Goal: Information Seeking & Learning: Learn about a topic

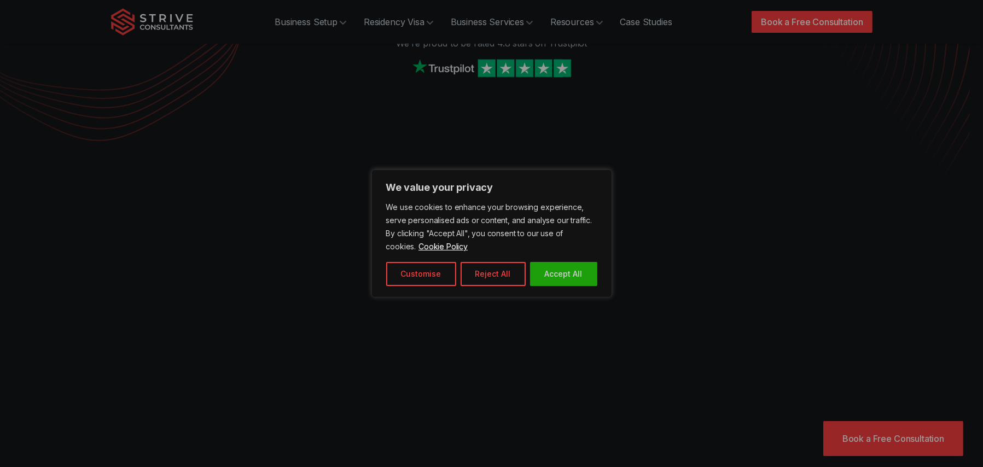
scroll to position [224, 0]
click at [483, 271] on button "Reject All" at bounding box center [493, 274] width 65 height 24
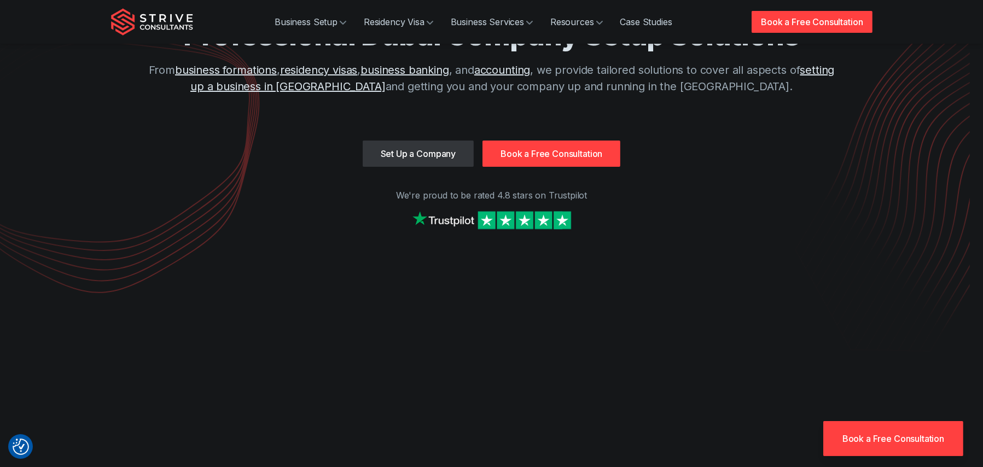
scroll to position [69, 0]
click at [466, 87] on p "From business formations , residency visas , business banking , and accounting …" at bounding box center [492, 78] width 700 height 33
click at [571, 90] on p "From business formations , residency visas , business banking , and accounting …" at bounding box center [492, 78] width 700 height 33
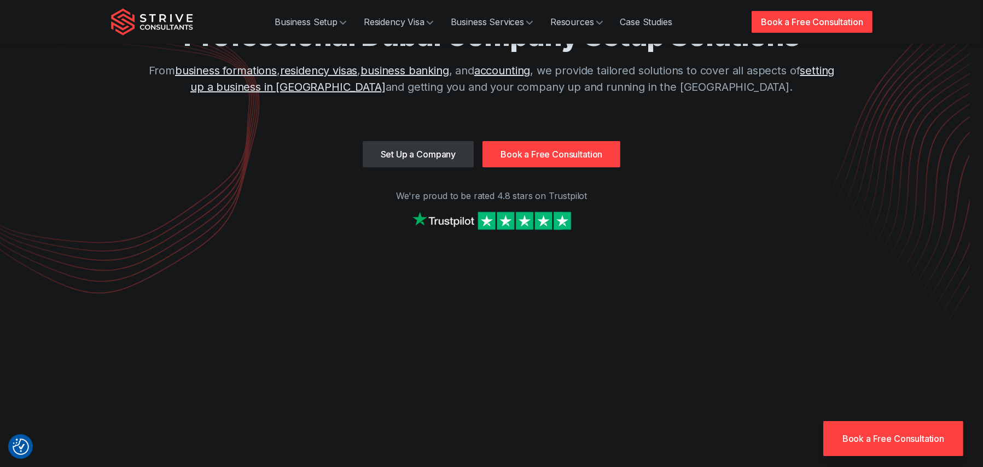
click at [657, 90] on p "From business formations , residency visas , business banking , and accounting …" at bounding box center [492, 78] width 700 height 33
click at [719, 89] on p "From business formations , residency visas , business banking , and accounting …" at bounding box center [492, 78] width 700 height 33
click at [648, 89] on p "From business formations , residency visas , business banking , and accounting …" at bounding box center [492, 78] width 700 height 33
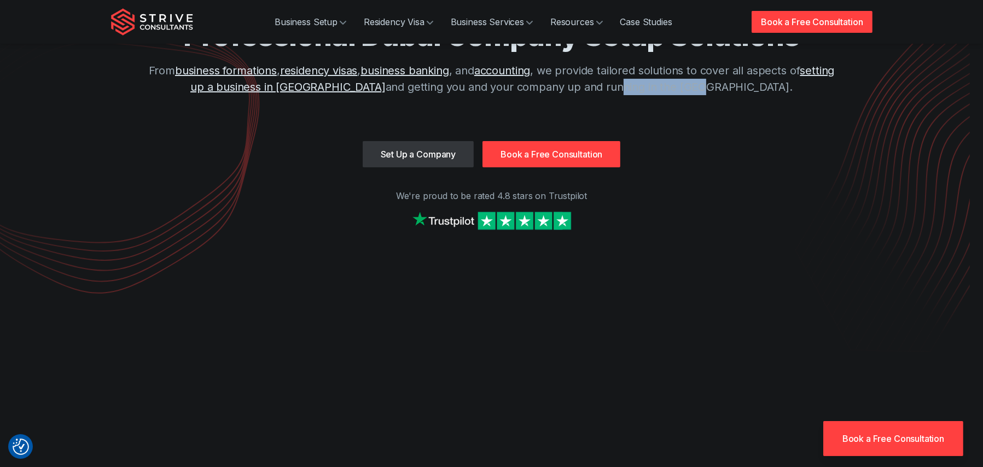
drag, startPoint x: 648, startPoint y: 89, endPoint x: 730, endPoint y: 83, distance: 82.8
click at [730, 83] on p "From business formations , residency visas , business banking , and accounting …" at bounding box center [492, 78] width 700 height 33
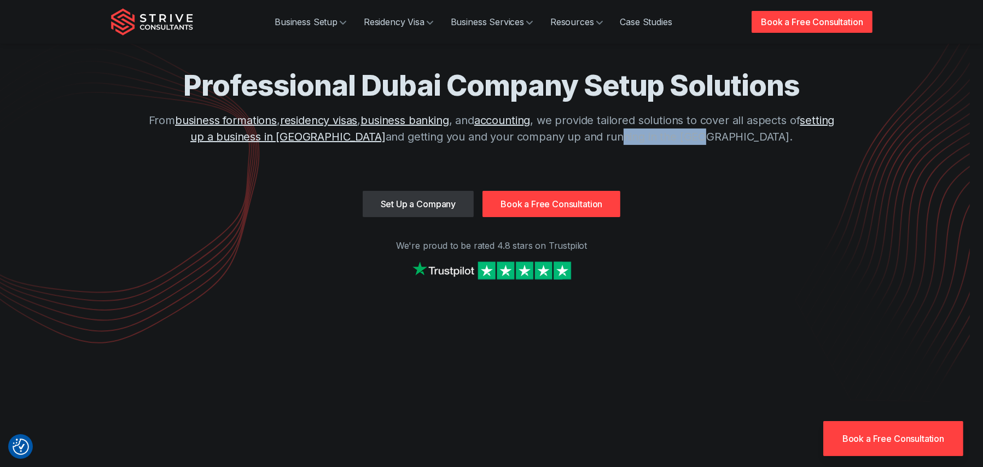
scroll to position [0, 0]
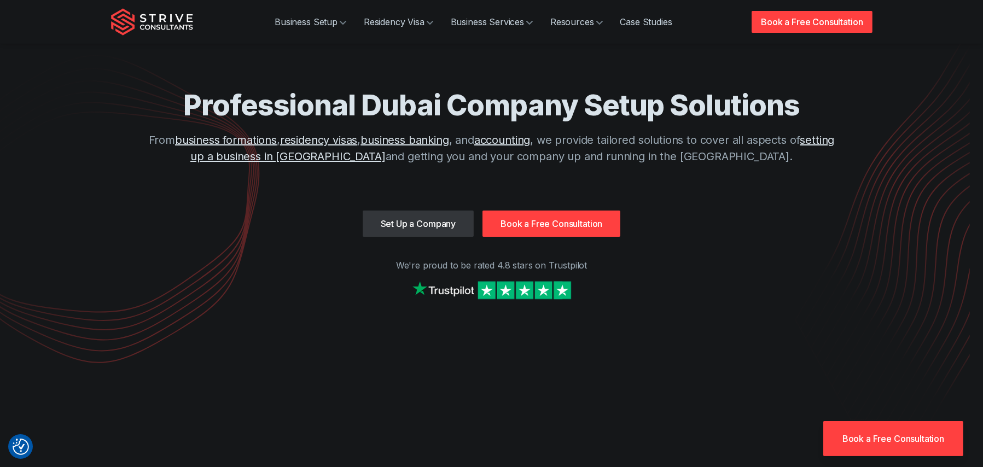
click at [465, 109] on h1 "Professional Dubai Company Setup Solutions" at bounding box center [492, 106] width 700 height 36
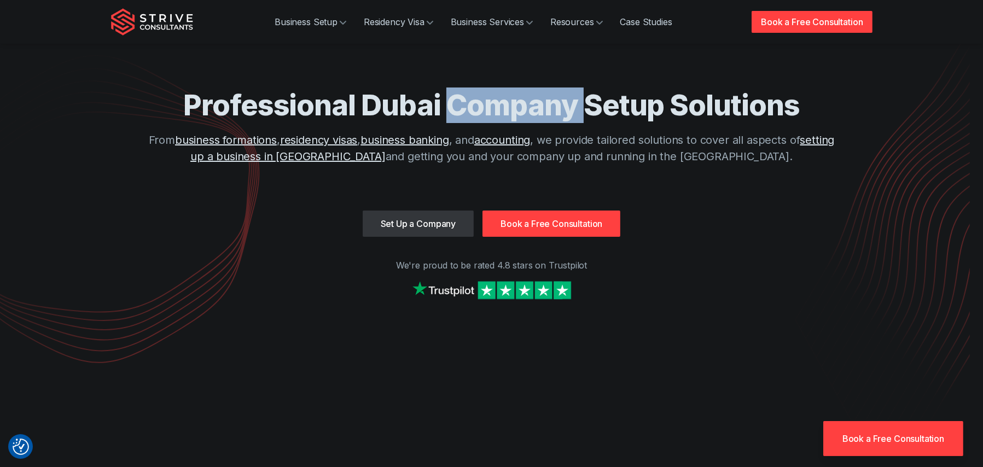
click at [465, 109] on h1 "Professional Dubai Company Setup Solutions" at bounding box center [492, 106] width 700 height 36
click at [586, 108] on h1 "Professional Dubai Company Setup Solutions" at bounding box center [492, 106] width 700 height 36
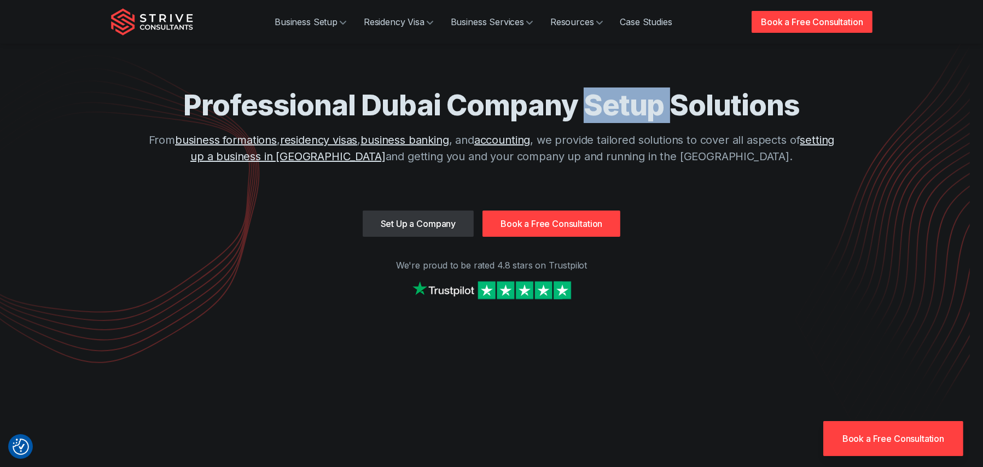
click at [586, 108] on h1 "Professional Dubai Company Setup Solutions" at bounding box center [492, 106] width 700 height 36
click at [689, 106] on h1 "Professional Dubai Company Setup Solutions" at bounding box center [492, 106] width 700 height 36
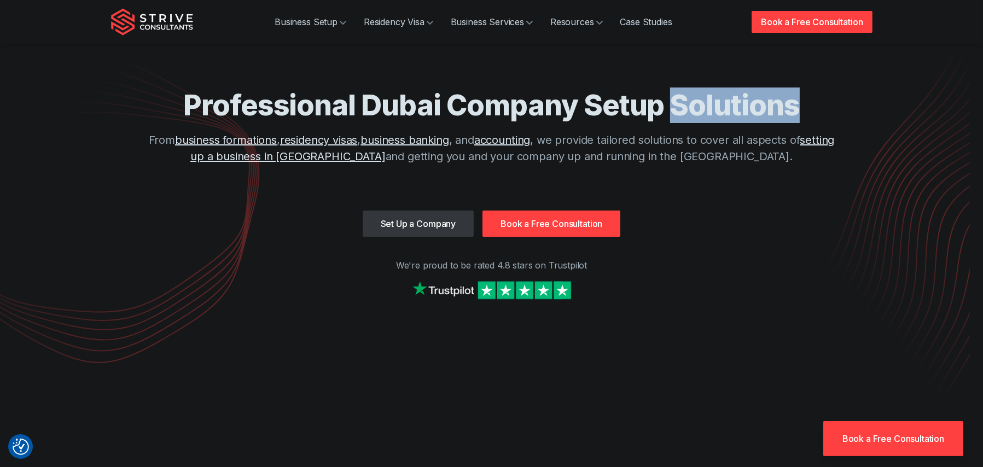
click at [689, 106] on h1 "Professional Dubai Company Setup Solutions" at bounding box center [492, 106] width 700 height 36
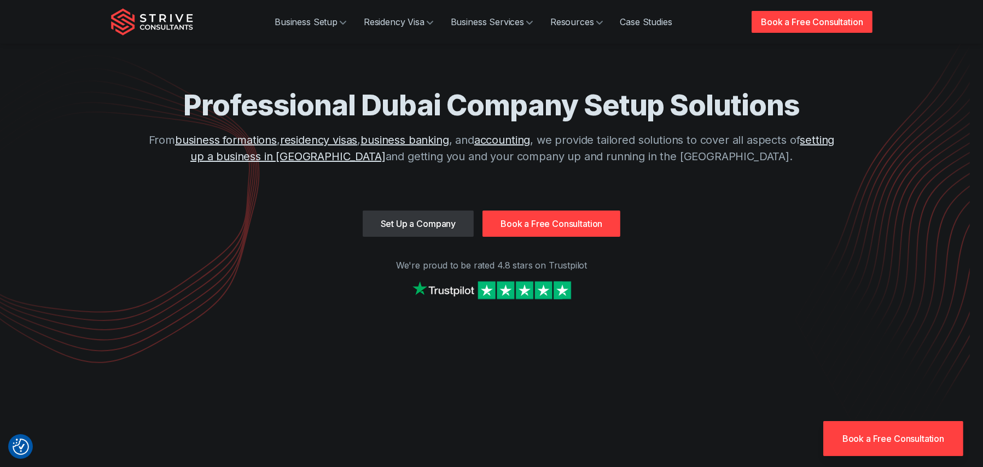
click at [715, 158] on p "From business formations , residency visas , business banking , and accounting …" at bounding box center [492, 148] width 700 height 33
click at [176, 143] on p "From business formations , residency visas , business banking , and accounting …" at bounding box center [492, 148] width 700 height 33
click at [456, 105] on h1 "Professional Dubai Company Setup Solutions" at bounding box center [492, 106] width 700 height 36
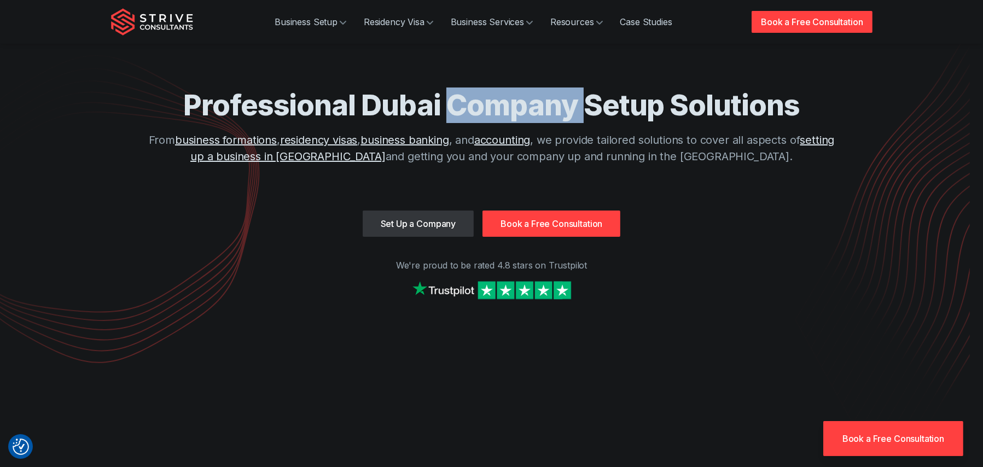
click at [456, 105] on h1 "Professional Dubai Company Setup Solutions" at bounding box center [492, 106] width 700 height 36
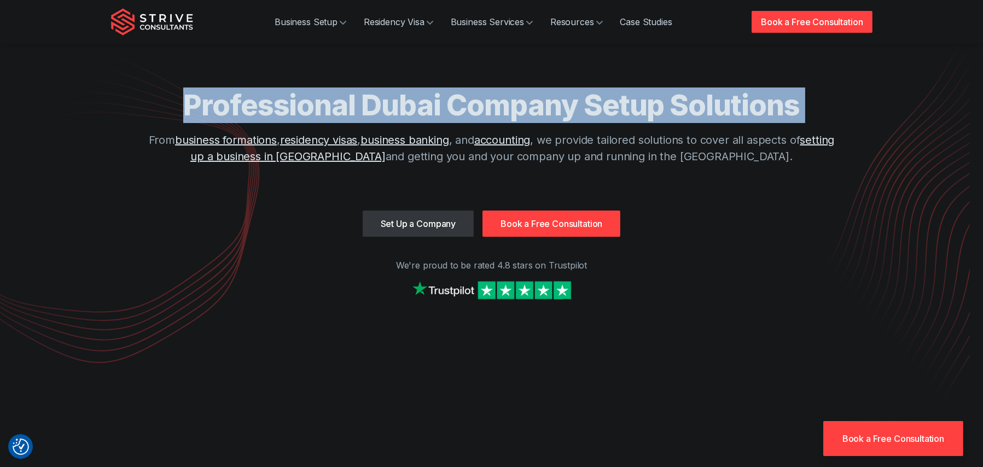
click at [456, 105] on h1 "Professional Dubai Company Setup Solutions" at bounding box center [492, 106] width 700 height 36
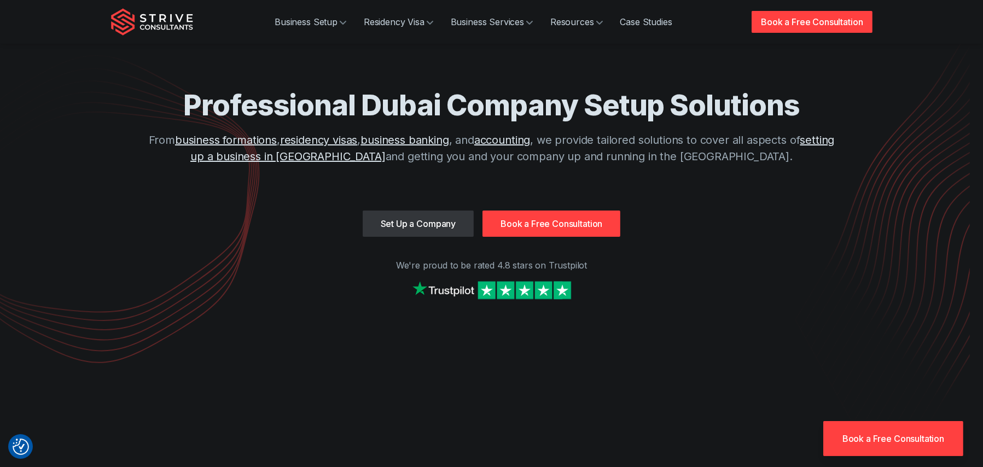
click at [653, 140] on p "From business formations , residency visas , business banking , and accounting …" at bounding box center [492, 148] width 700 height 33
click at [691, 144] on p "From business formations , residency visas , business banking , and accounting …" at bounding box center [492, 148] width 700 height 33
click at [748, 143] on p "From business formations , residency visas , business banking , and accounting …" at bounding box center [492, 148] width 700 height 33
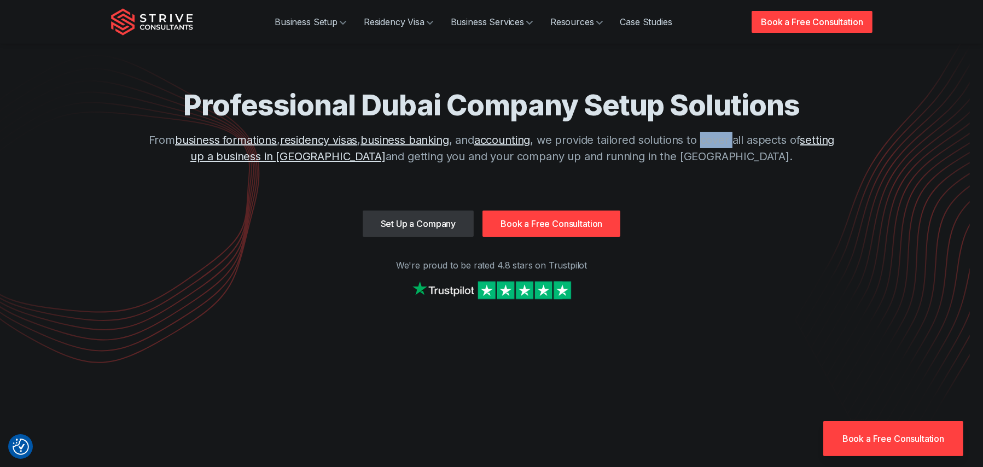
click at [748, 143] on p "From business formations , residency visas , business banking , and accounting …" at bounding box center [492, 148] width 700 height 33
click at [571, 153] on p "From business formations , residency visas , business banking , and accounting …" at bounding box center [492, 148] width 700 height 33
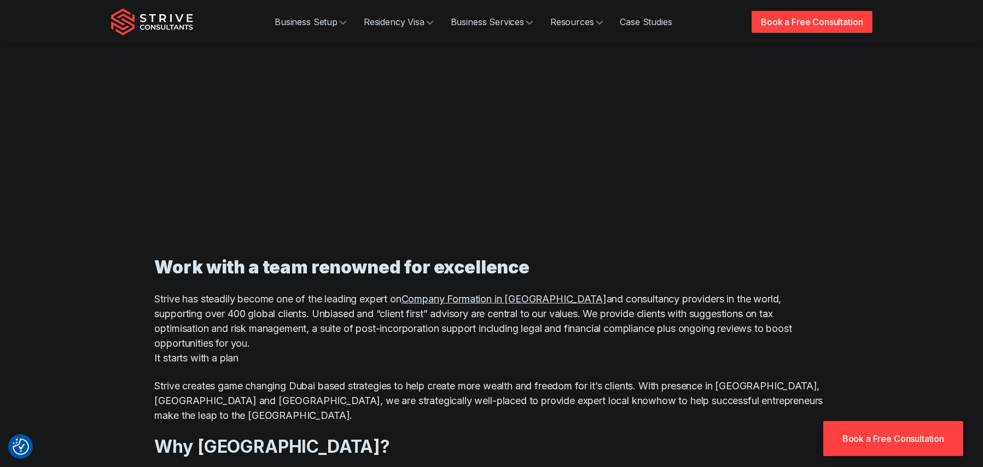
scroll to position [522, 0]
click at [808, 296] on p "Strive has steadily become one of the leading expert on Company Formation in [G…" at bounding box center [492, 328] width 674 height 74
click at [304, 317] on p "Strive has steadily become one of the leading expert on Company Formation in [G…" at bounding box center [492, 328] width 674 height 74
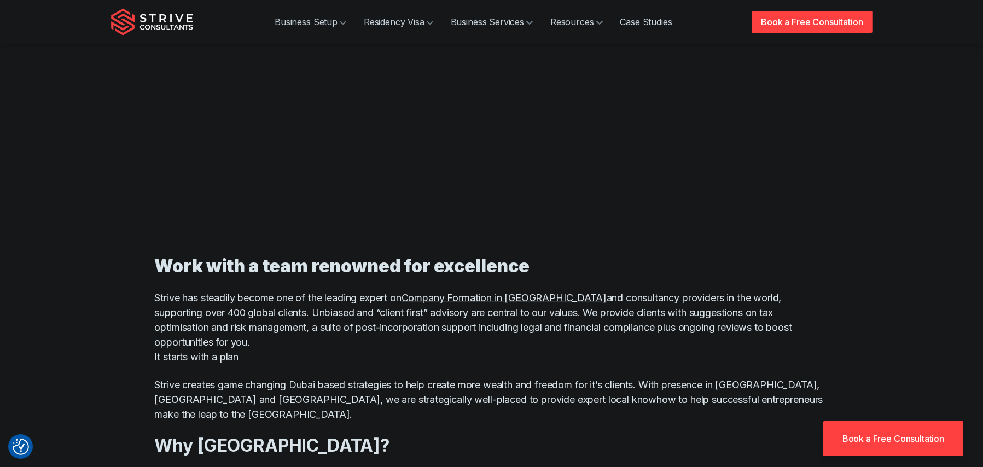
click at [344, 310] on p "Strive has steadily become one of the leading expert on Company Formation in [G…" at bounding box center [492, 328] width 674 height 74
click at [530, 304] on p "Strive has steadily become one of the leading expert on Company Formation in [G…" at bounding box center [492, 328] width 674 height 74
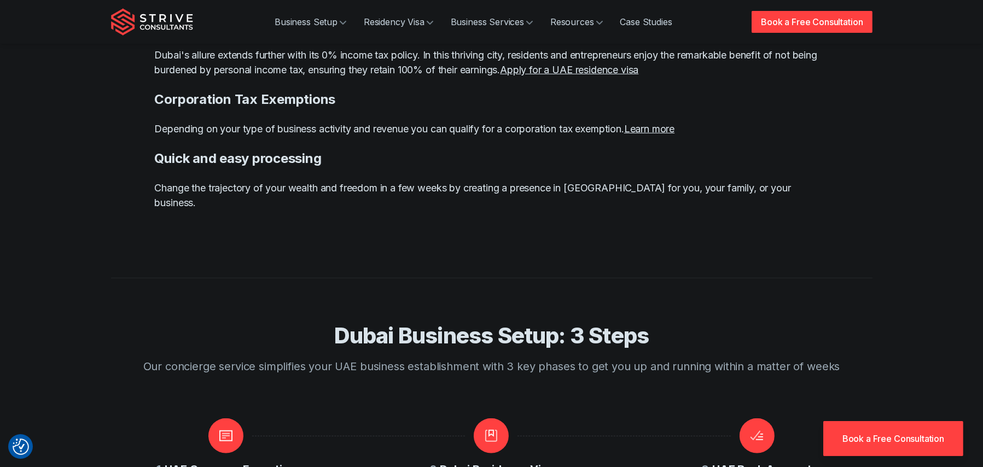
scroll to position [1090, 0]
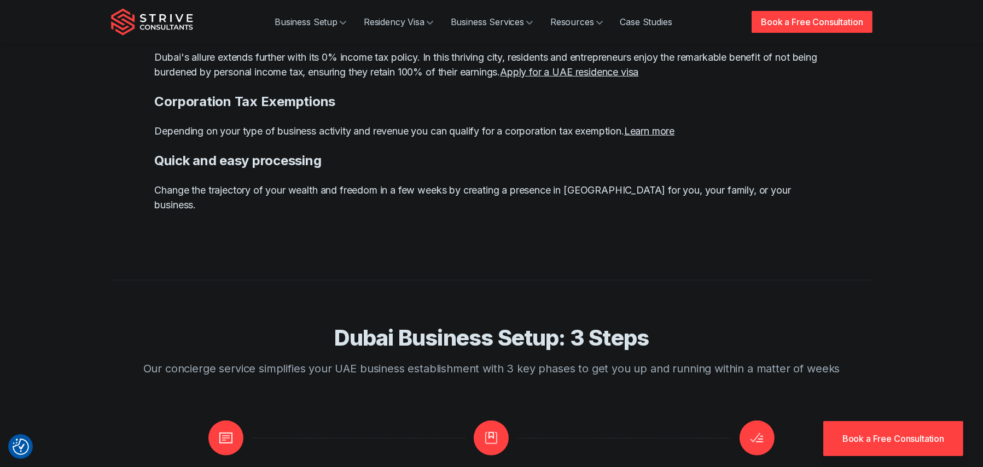
click at [657, 183] on p "Change the trajectory of your wealth and freedom in a few weeks by creating a p…" at bounding box center [492, 198] width 674 height 30
click at [593, 183] on p "Change the trajectory of your wealth and freedom in a few weeks by creating a p…" at bounding box center [492, 198] width 674 height 30
click at [515, 124] on p "Depending on your type of business activity and revenue you can qualify for a c…" at bounding box center [492, 131] width 674 height 15
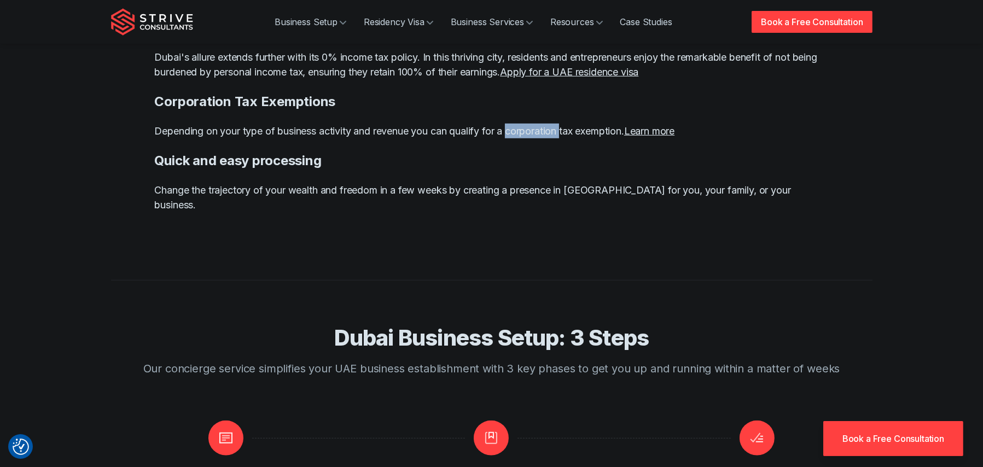
click at [515, 124] on p "Depending on your type of business activity and revenue you can qualify for a c…" at bounding box center [492, 131] width 674 height 15
click at [577, 124] on p "Depending on your type of business activity and revenue you can qualify for a c…" at bounding box center [492, 131] width 674 height 15
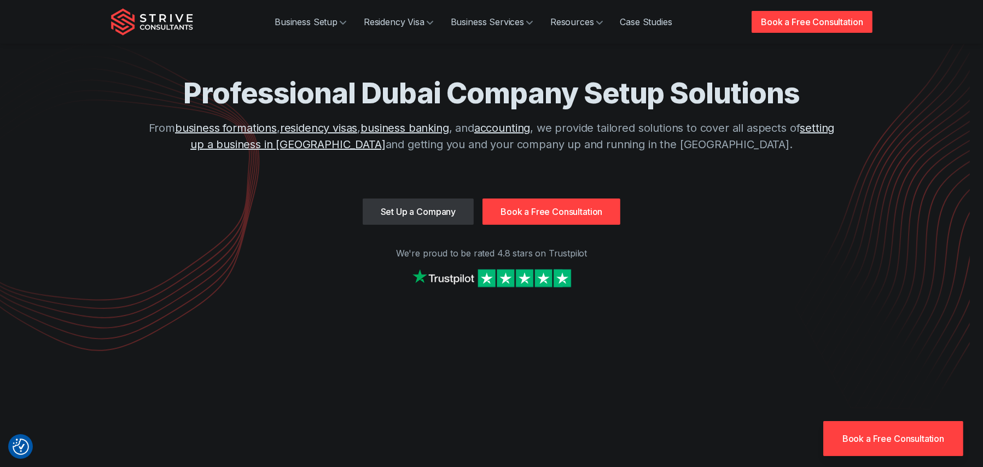
scroll to position [0, 0]
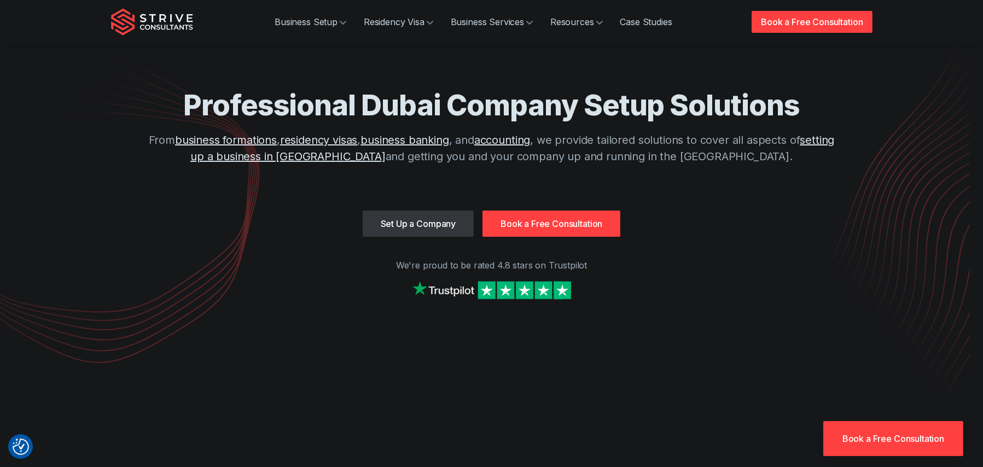
click at [520, 113] on h1 "Professional Dubai Company Setup Solutions" at bounding box center [492, 106] width 700 height 36
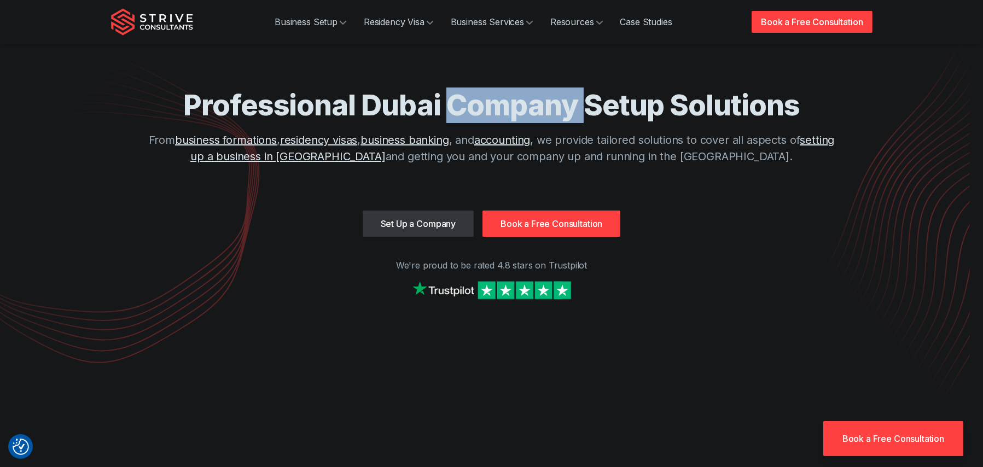
click at [520, 113] on h1 "Professional Dubai Company Setup Solutions" at bounding box center [492, 106] width 700 height 36
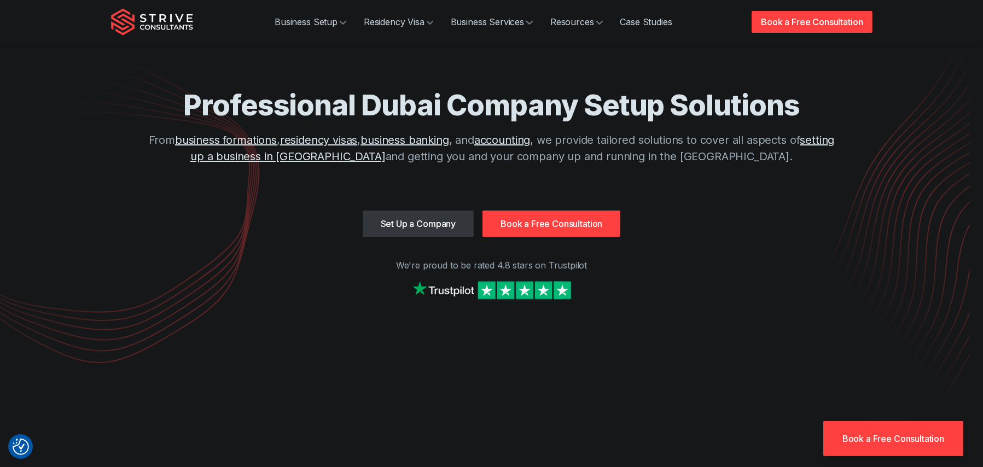
click at [333, 98] on h1 "Professional Dubai Company Setup Solutions" at bounding box center [492, 106] width 700 height 36
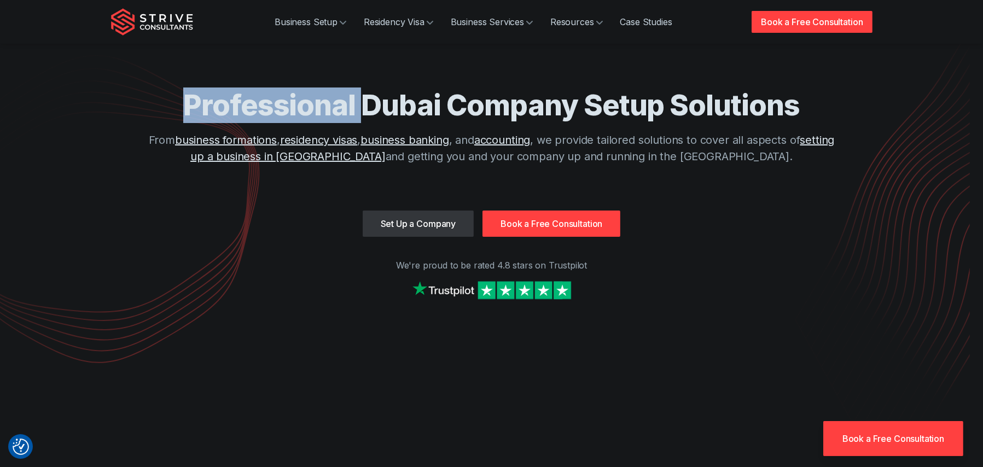
click at [333, 98] on h1 "Professional Dubai Company Setup Solutions" at bounding box center [492, 106] width 700 height 36
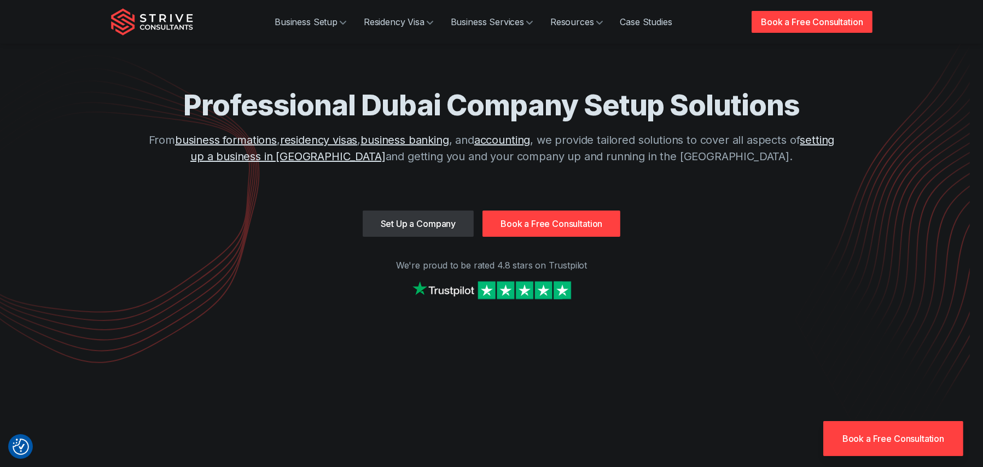
click at [405, 104] on h1 "Professional Dubai Company Setup Solutions" at bounding box center [492, 106] width 700 height 36
click at [490, 100] on h1 "Professional Dubai Company Setup Solutions" at bounding box center [492, 106] width 700 height 36
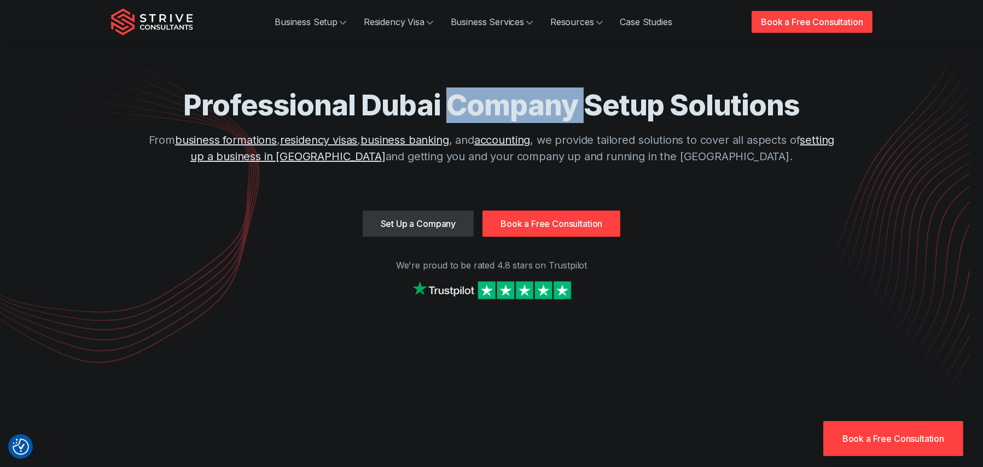
click at [490, 100] on h1 "Professional Dubai Company Setup Solutions" at bounding box center [492, 106] width 700 height 36
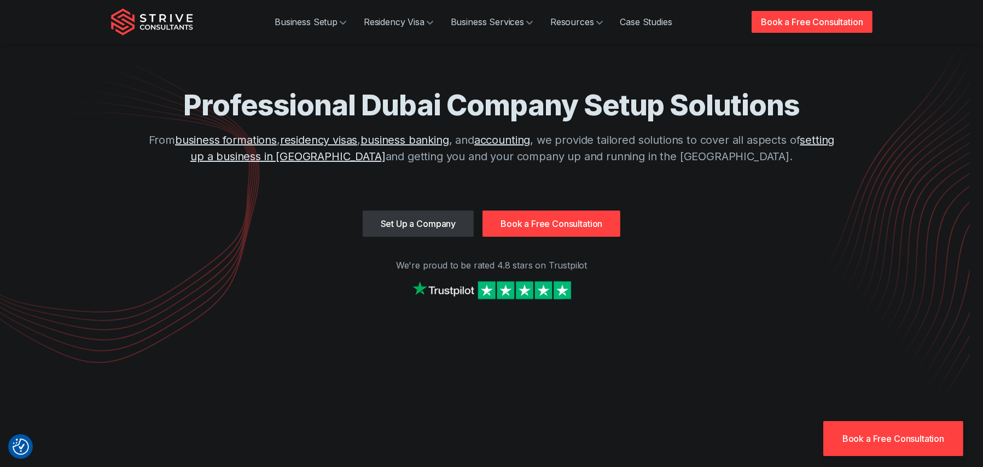
click at [712, 112] on h1 "Professional Dubai Company Setup Solutions" at bounding box center [492, 106] width 700 height 36
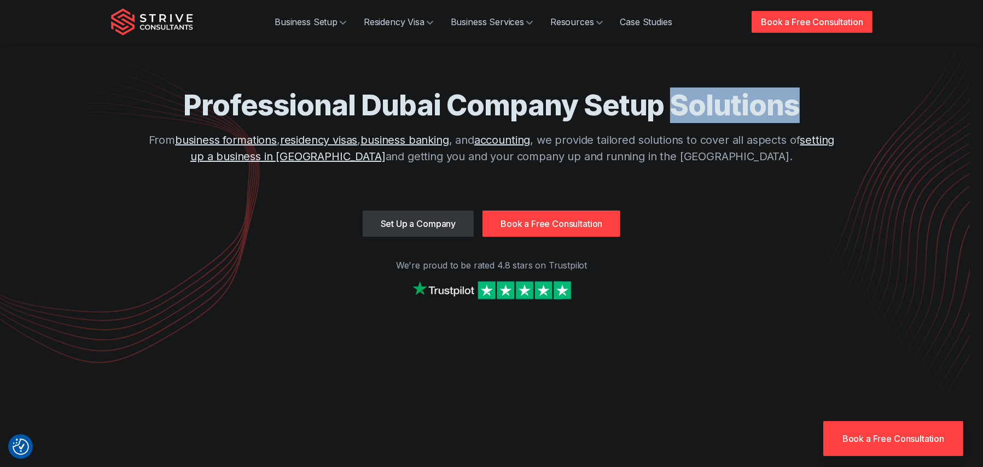
click at [712, 112] on h1 "Professional Dubai Company Setup Solutions" at bounding box center [492, 106] width 700 height 36
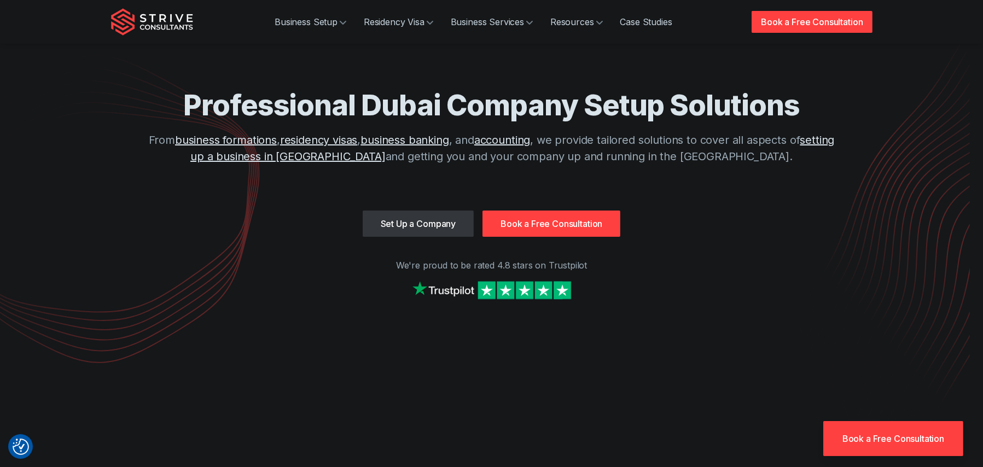
click at [611, 116] on h1 "Professional Dubai Company Setup Solutions" at bounding box center [492, 106] width 700 height 36
